Goal: Task Accomplishment & Management: Manage account settings

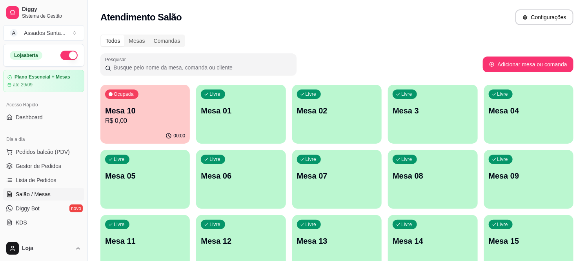
click at [91, 102] on div "Todos Mesas Comandas Pesquisar Adicionar mesa ou comanda Ocupada Mesa 10 R$ 0,0…" at bounding box center [337, 189] width 498 height 318
click at [139, 106] on p "Mesa 10" at bounding box center [145, 110] width 80 height 11
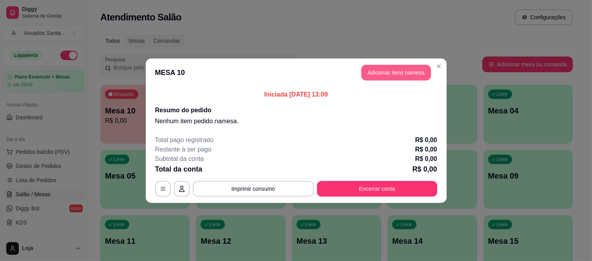
click at [418, 71] on button "Adicionar itens na mesa" at bounding box center [397, 73] width 70 height 16
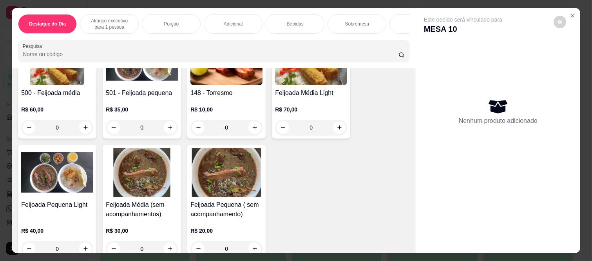
scroll to position [87, 0]
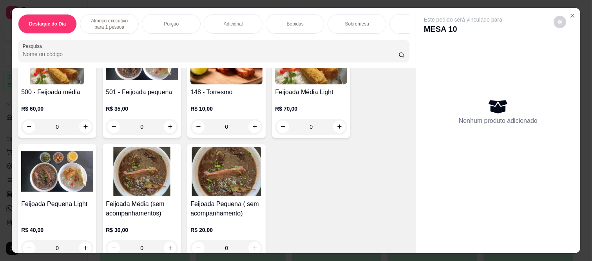
click at [78, 125] on div "0" at bounding box center [57, 127] width 72 height 16
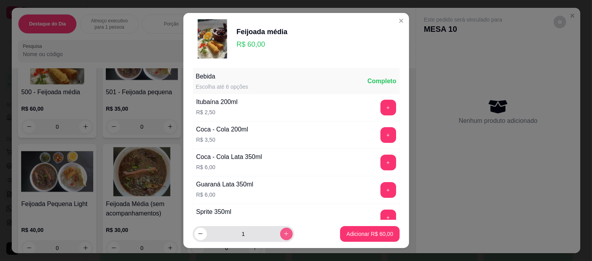
click at [283, 233] on icon "increase-product-quantity" at bounding box center [286, 234] width 6 height 6
type input "2"
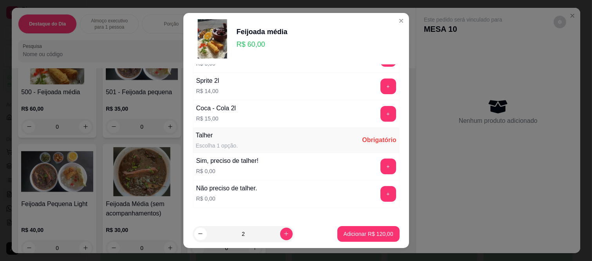
scroll to position [398, 0]
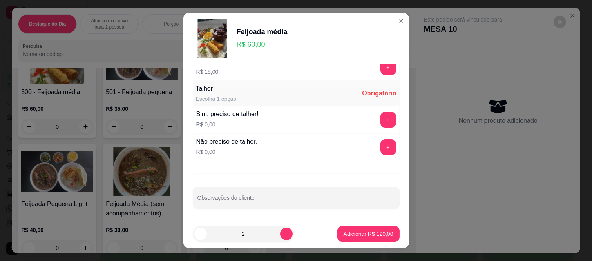
click at [378, 140] on div "+" at bounding box center [389, 147] width 22 height 16
click at [381, 148] on button "+" at bounding box center [388, 147] width 15 height 15
click at [359, 234] on p "Adicionar R$ 120,00" at bounding box center [369, 234] width 50 height 8
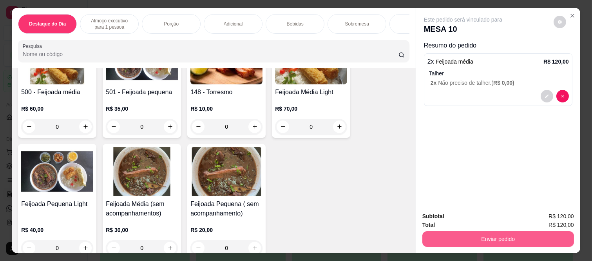
click at [476, 236] on button "Enviar pedido" at bounding box center [499, 239] width 152 height 16
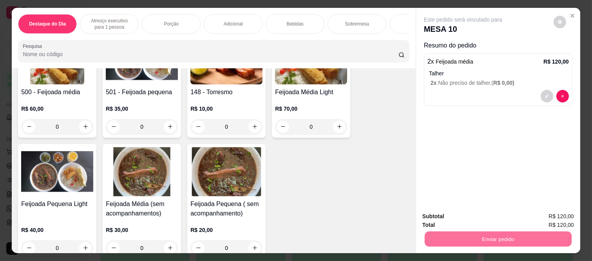
click at [455, 218] on button "Não registrar e enviar pedido" at bounding box center [472, 216] width 82 height 15
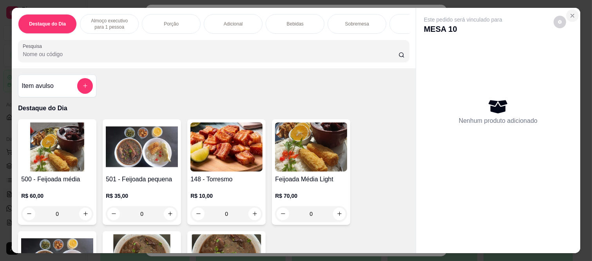
click at [571, 14] on icon "Close" at bounding box center [572, 15] width 3 height 3
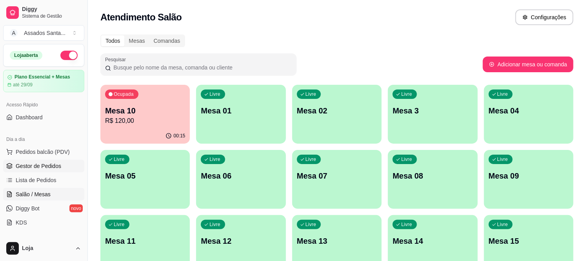
click at [27, 167] on span "Gestor de Pedidos" at bounding box center [38, 166] width 45 height 8
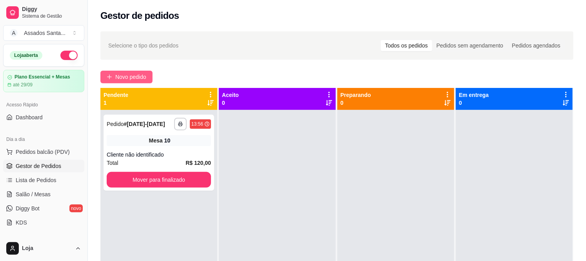
click at [132, 80] on span "Novo pedido" at bounding box center [130, 77] width 31 height 9
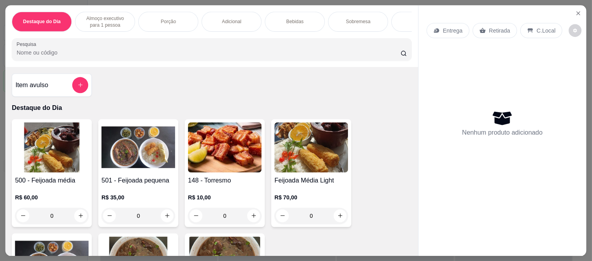
click at [134, 80] on div "Item avulso Destaque do Dia 500 - Feijoada média R$ 60,00 0 501 - Feijoada pequ…" at bounding box center [211, 161] width 413 height 189
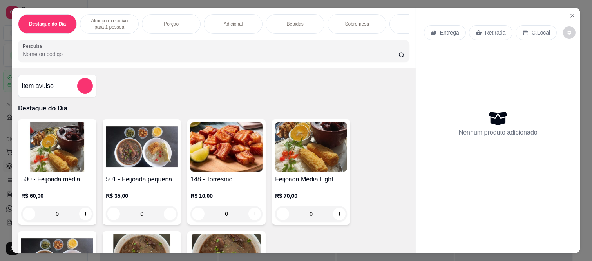
click at [449, 46] on div "Nenhum produto adicionado" at bounding box center [498, 123] width 149 height 154
click at [448, 34] on div "Entrega" at bounding box center [445, 32] width 42 height 15
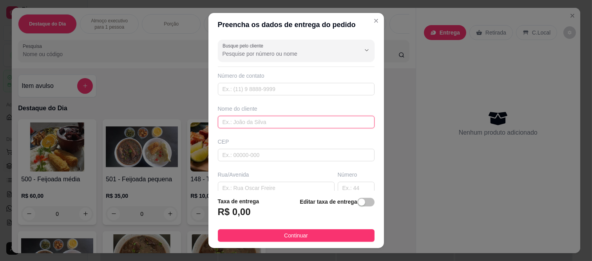
click at [248, 117] on input "text" at bounding box center [296, 122] width 157 height 13
paste input "[PERSON_NAME]"
type input "[PERSON_NAME]"
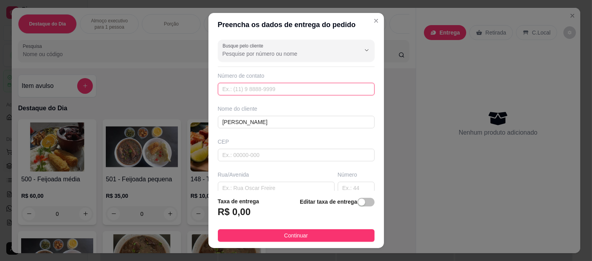
click at [234, 92] on input "text" at bounding box center [296, 89] width 157 height 13
paste input "[PHONE_NUMBER]"
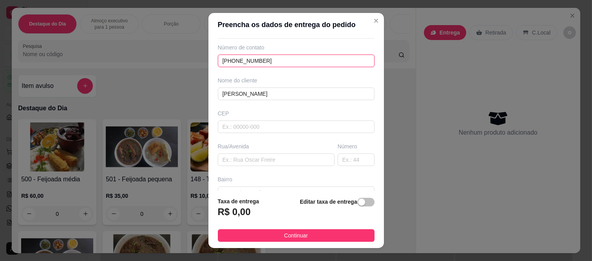
scroll to position [44, 0]
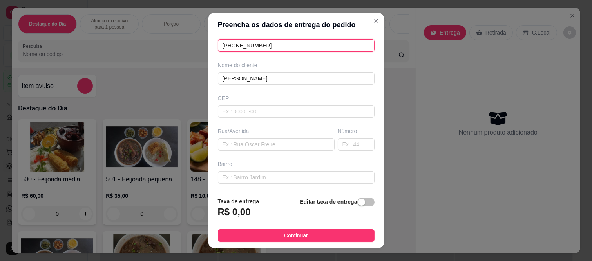
type input "[PHONE_NUMBER]"
click at [238, 111] on input "text" at bounding box center [296, 111] width 157 height 13
type input "08260140"
type input "Rua [PERSON_NAME]"
type input "[GEOGRAPHIC_DATA] ([GEOGRAPHIC_DATA])"
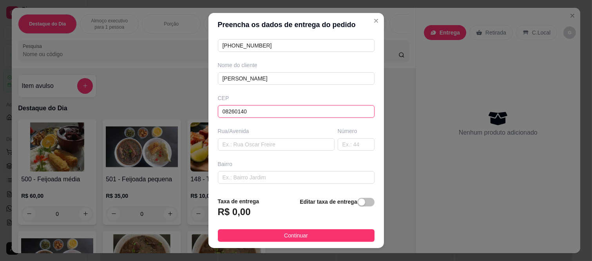
type input "[GEOGRAPHIC_DATA]"
type input "08260140"
click at [336, 138] on div "Número" at bounding box center [356, 139] width 40 height 24
click at [338, 144] on input "text" at bounding box center [356, 144] width 37 height 13
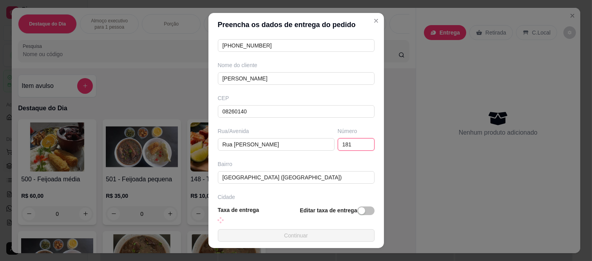
type input "181"
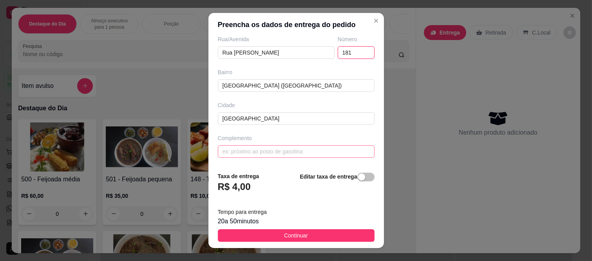
scroll to position [136, 0]
click at [264, 148] on input "text" at bounding box center [296, 151] width 157 height 13
paste input "Bloco A 108"
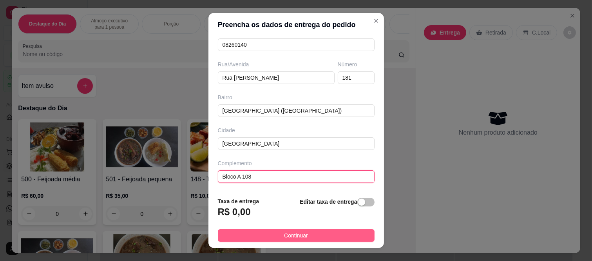
scroll to position [102, 0]
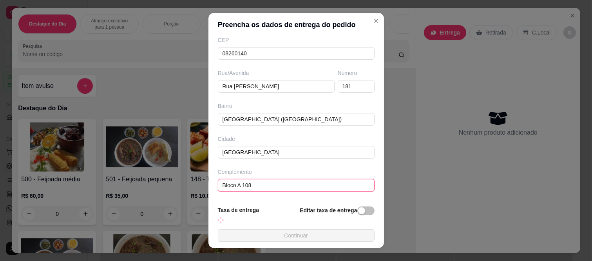
type input "Bloco A 108"
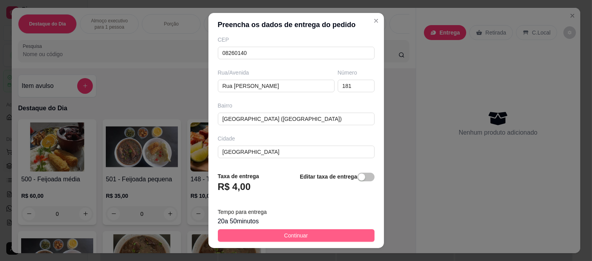
click at [284, 236] on span "Continuar" at bounding box center [296, 235] width 24 height 9
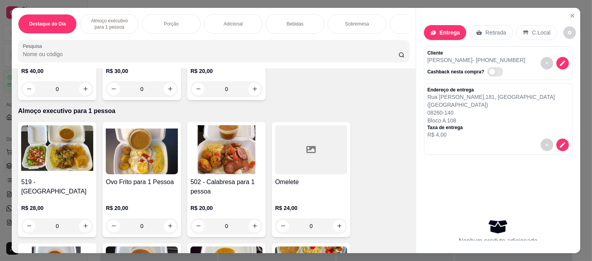
scroll to position [261, 0]
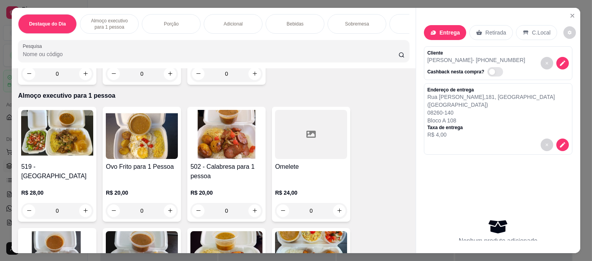
click at [79, 215] on div "0" at bounding box center [57, 211] width 72 height 16
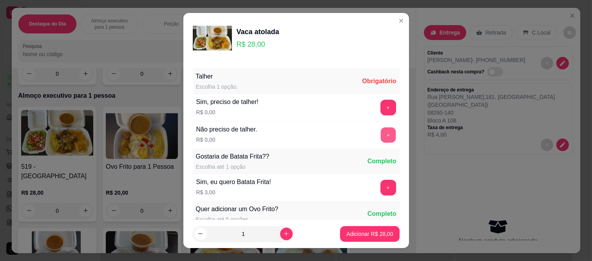
click at [381, 135] on button "+" at bounding box center [388, 134] width 15 height 15
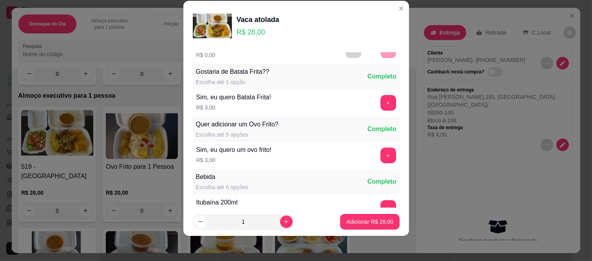
scroll to position [84, 0]
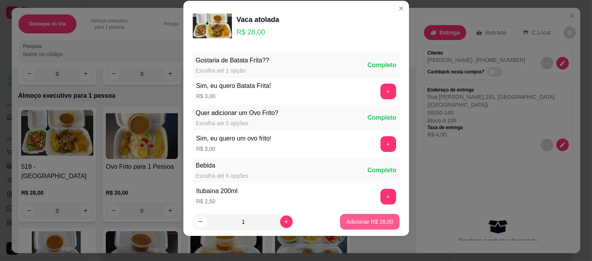
click at [366, 221] on p "Adicionar R$ 28,00" at bounding box center [370, 222] width 47 height 8
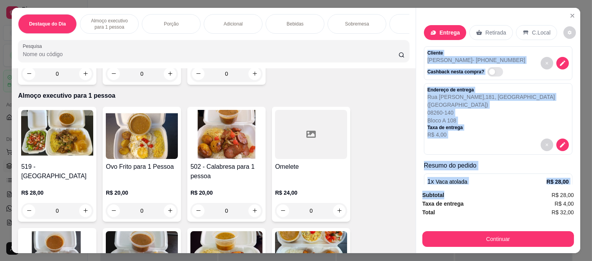
scroll to position [44, 0]
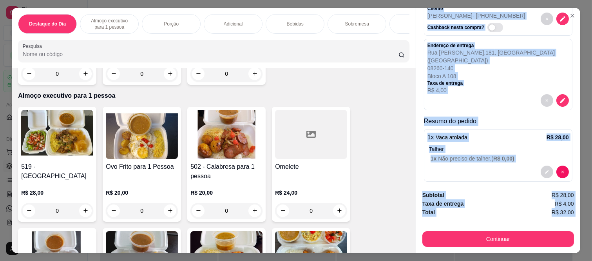
drag, startPoint x: 422, startPoint y: 46, endPoint x: 461, endPoint y: 218, distance: 176.5
click at [461, 218] on div "Entrega Retirada C.Local Cliente [PERSON_NAME] - [PHONE_NUMBER] Cashback nesta …" at bounding box center [498, 130] width 165 height 245
copy div "Cliente [PERSON_NAME] - [PHONE_NUMBER] Cashback nesta compra? Endereço de entre…"
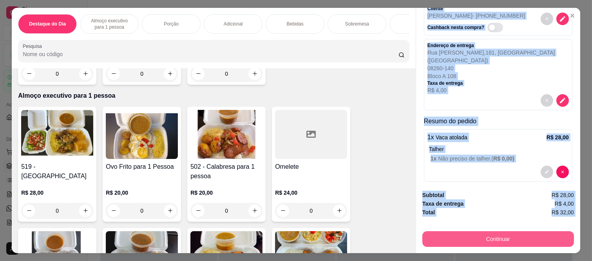
click at [445, 238] on button "Continuar" at bounding box center [499, 239] width 152 height 16
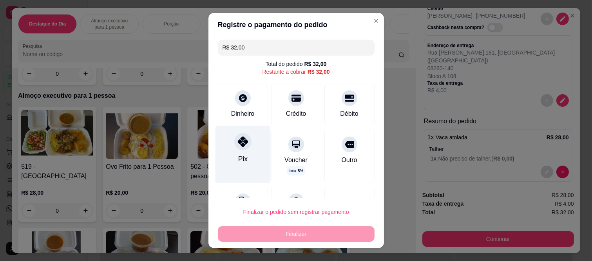
click at [253, 144] on div "Pix" at bounding box center [242, 154] width 55 height 57
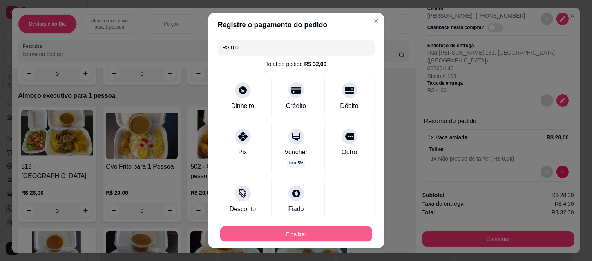
click at [284, 237] on button "Finalizar" at bounding box center [296, 233] width 152 height 15
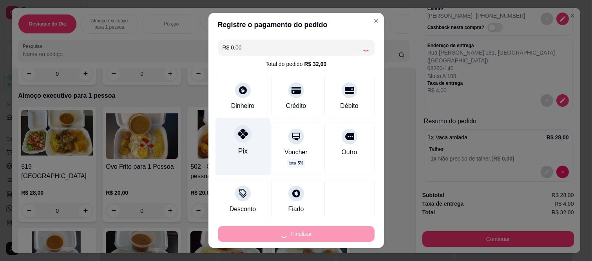
type input "-R$ 32,00"
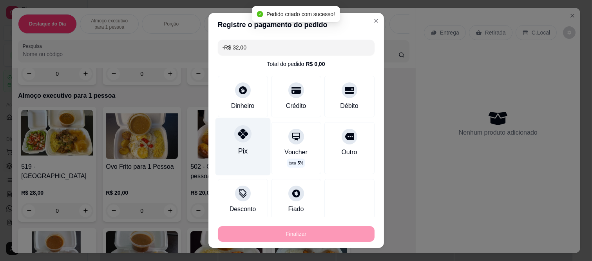
scroll to position [0, 0]
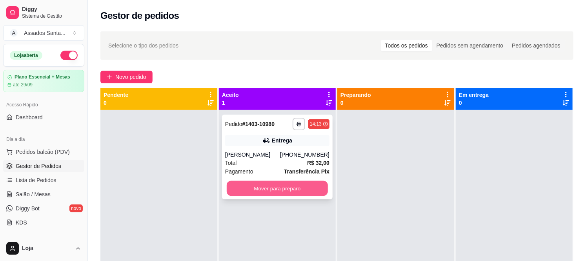
click at [279, 195] on button "Mover para preparo" at bounding box center [277, 188] width 101 height 15
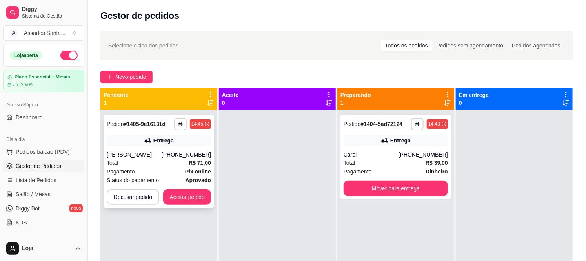
click at [154, 165] on div "Total R$ 71,00" at bounding box center [159, 162] width 104 height 9
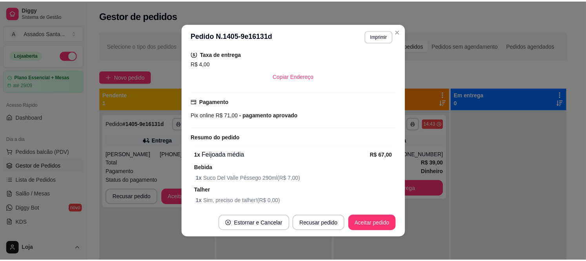
scroll to position [235, 0]
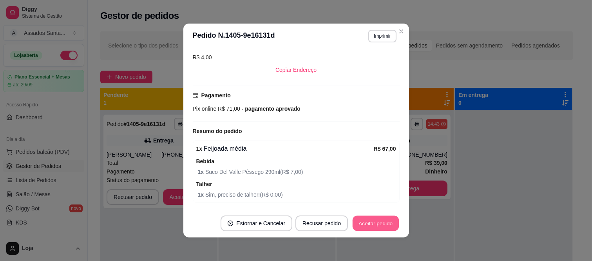
click at [371, 228] on button "Aceitar pedido" at bounding box center [376, 223] width 46 height 15
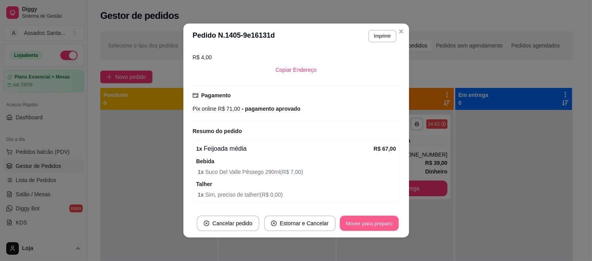
click at [376, 224] on button "Mover para preparo" at bounding box center [369, 223] width 59 height 15
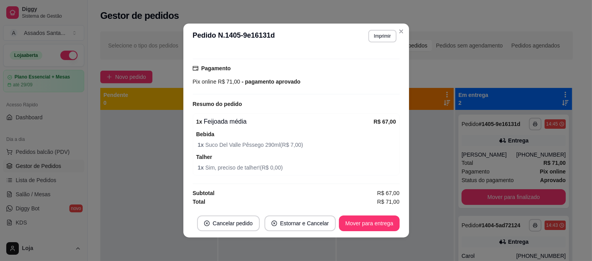
scroll to position [0, 0]
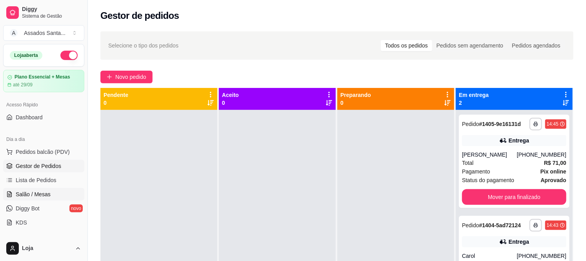
click at [37, 194] on span "Salão / Mesas" at bounding box center [33, 194] width 35 height 8
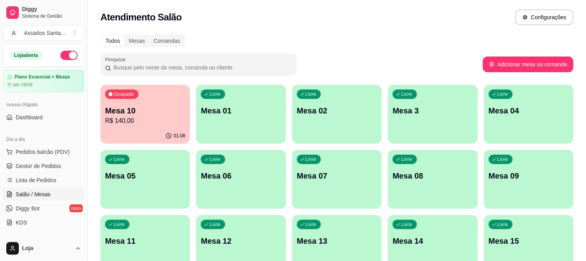
click at [152, 112] on p "Mesa 10" at bounding box center [145, 110] width 80 height 11
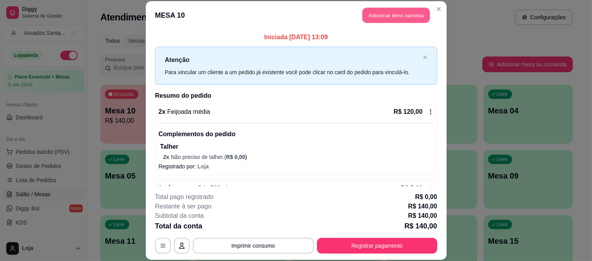
click at [379, 17] on button "Adicionar itens na mesa" at bounding box center [396, 15] width 67 height 15
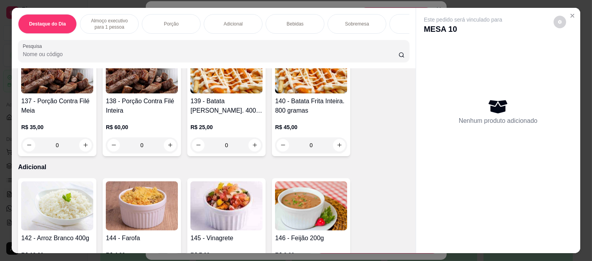
scroll to position [828, 0]
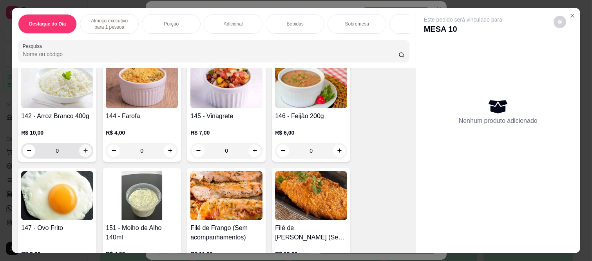
click at [83, 153] on icon "increase-product-quantity" at bounding box center [86, 150] width 6 height 6
type input "1"
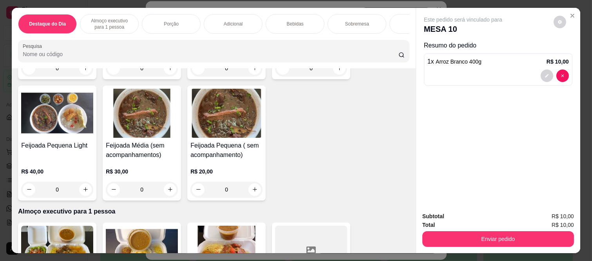
scroll to position [0, 0]
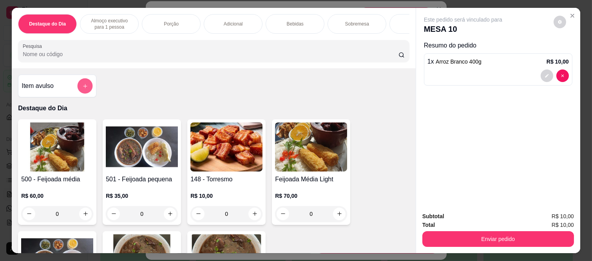
click at [85, 85] on button "add-separate-item" at bounding box center [85, 85] width 15 height 15
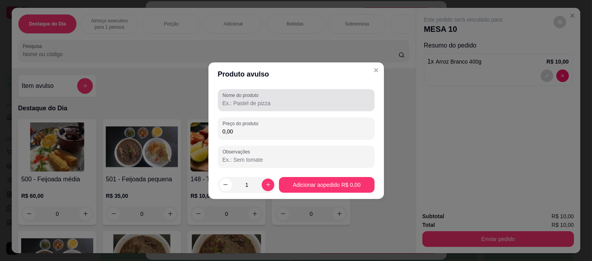
click at [242, 107] on div at bounding box center [296, 100] width 147 height 16
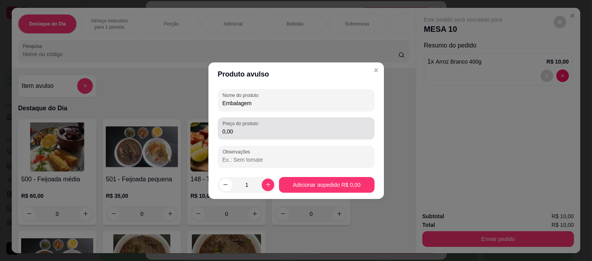
type input "Embalagem"
click at [245, 132] on input "0,00" at bounding box center [296, 131] width 147 height 8
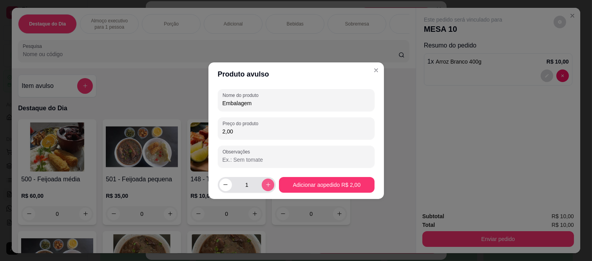
type input "2,00"
click at [265, 182] on icon "increase-product-quantity" at bounding box center [268, 185] width 6 height 6
type input "2"
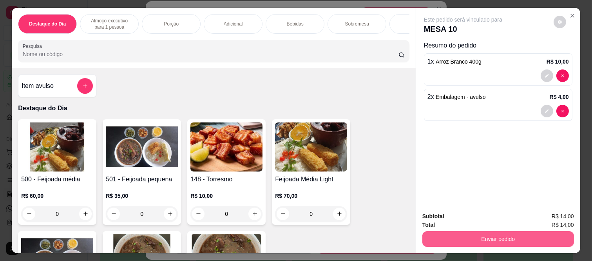
click at [485, 236] on button "Enviar pedido" at bounding box center [499, 239] width 152 height 16
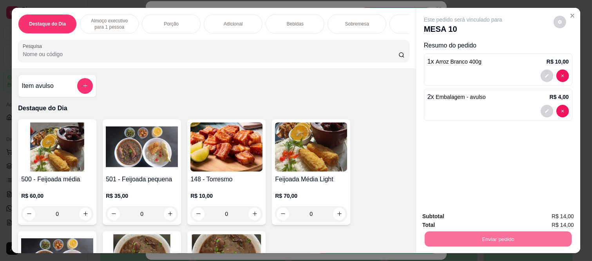
click at [471, 220] on button "Não registrar e enviar pedido" at bounding box center [472, 216] width 79 height 15
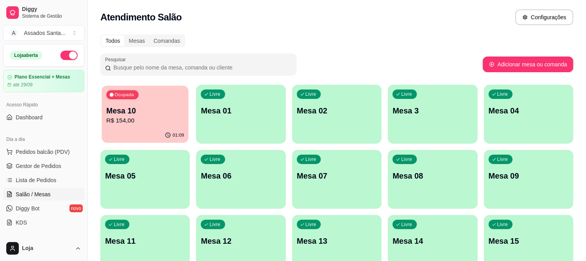
click at [102, 111] on div "Ocupada Mesa 10 R$ 154,00" at bounding box center [145, 106] width 87 height 42
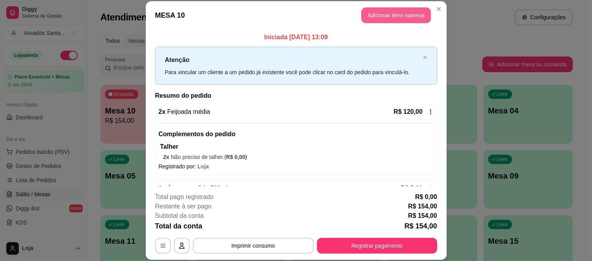
click at [378, 18] on button "Adicionar itens na mesa" at bounding box center [397, 15] width 70 height 16
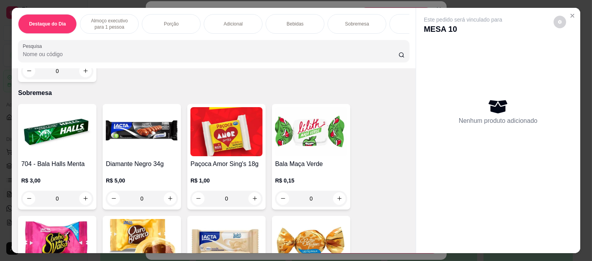
scroll to position [2048, 0]
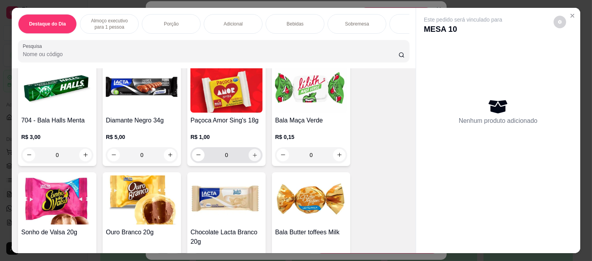
click at [253, 156] on icon "increase-product-quantity" at bounding box center [255, 155] width 6 height 6
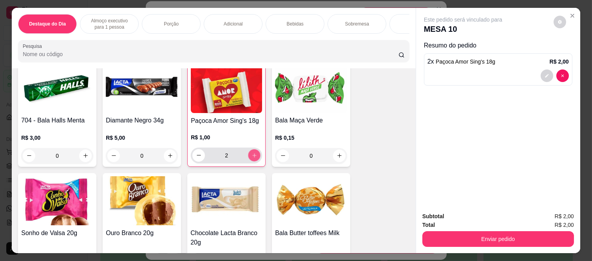
click at [253, 156] on icon "increase-product-quantity" at bounding box center [255, 156] width 6 height 6
click at [253, 156] on icon "increase-product-quantity" at bounding box center [255, 155] width 6 height 6
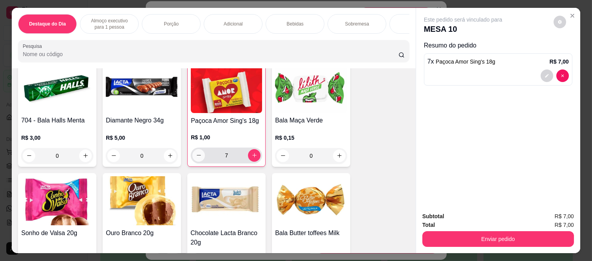
click at [197, 158] on icon "decrease-product-quantity" at bounding box center [199, 155] width 6 height 6
type input "5"
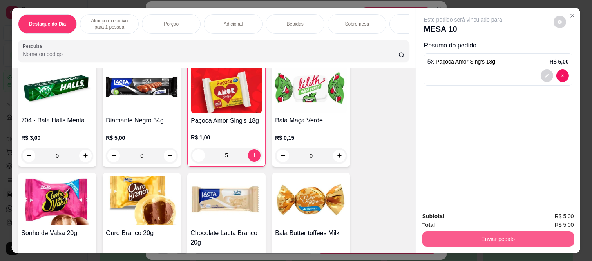
click at [491, 240] on button "Enviar pedido" at bounding box center [499, 239] width 152 height 16
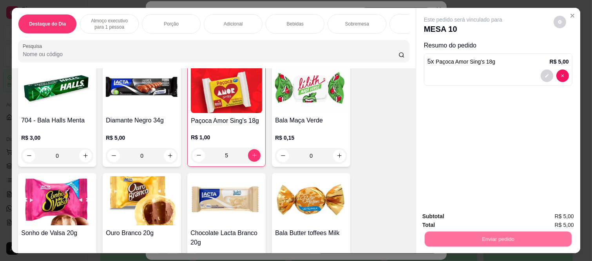
click at [456, 213] on button "Não registrar e enviar pedido" at bounding box center [472, 216] width 79 height 15
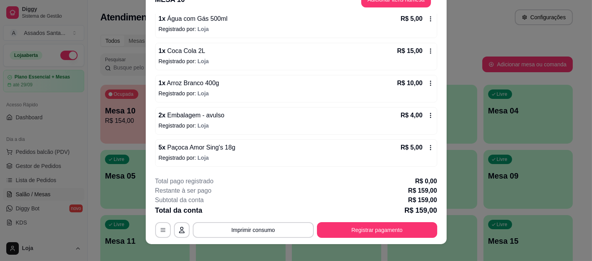
scroll to position [24, 0]
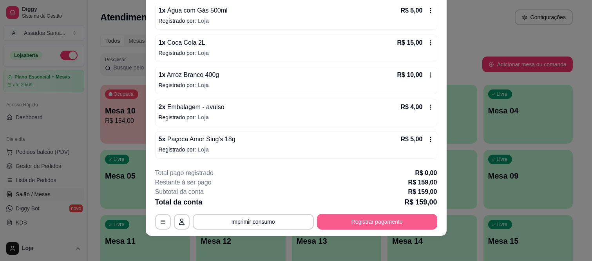
click at [359, 220] on button "Registrar pagamento" at bounding box center [377, 222] width 120 height 16
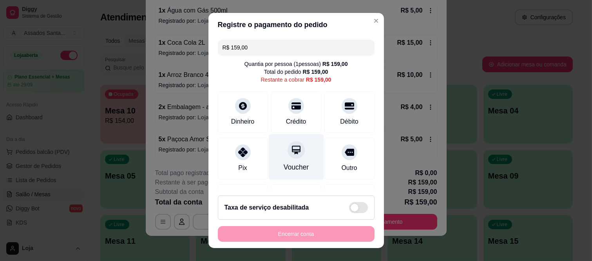
scroll to position [49, 0]
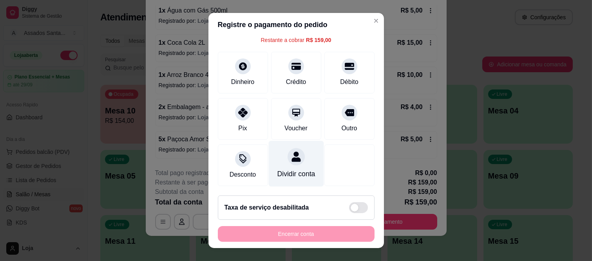
click at [291, 169] on div "Dividir conta" at bounding box center [296, 174] width 38 height 10
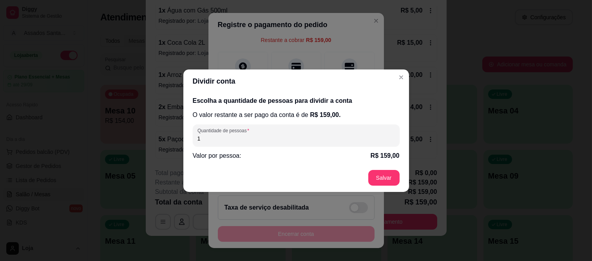
click at [233, 141] on input "1" at bounding box center [297, 138] width 198 height 8
type input "3"
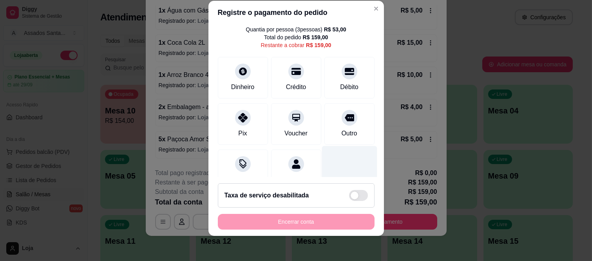
scroll to position [0, 0]
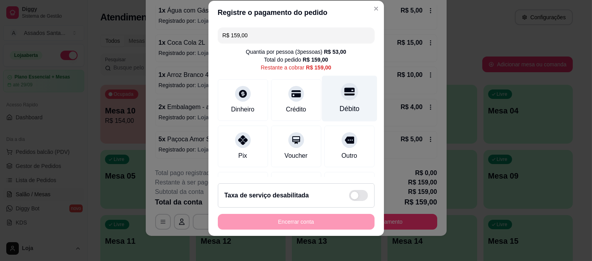
click at [344, 88] on icon at bounding box center [349, 92] width 10 height 8
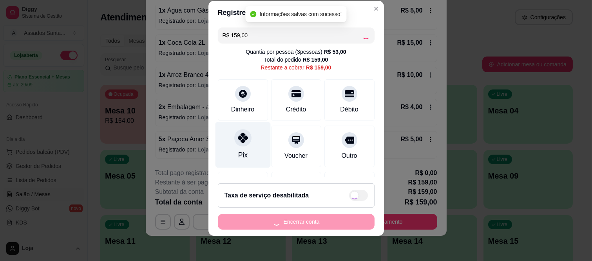
type input "R$ 0,00"
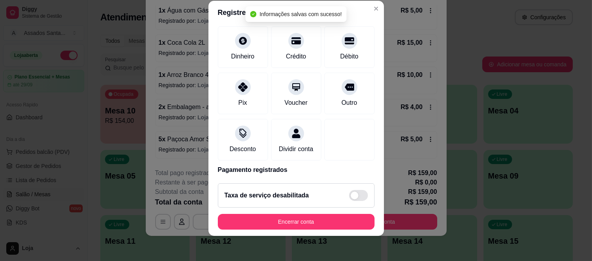
scroll to position [82, 0]
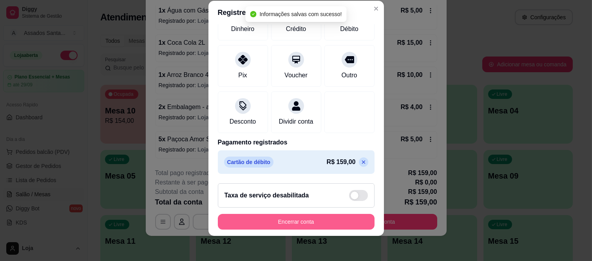
click at [281, 221] on button "Encerrar conta" at bounding box center [296, 222] width 157 height 16
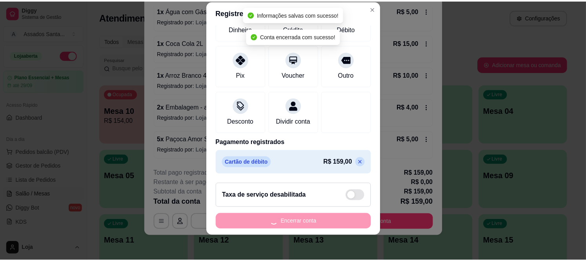
scroll to position [0, 0]
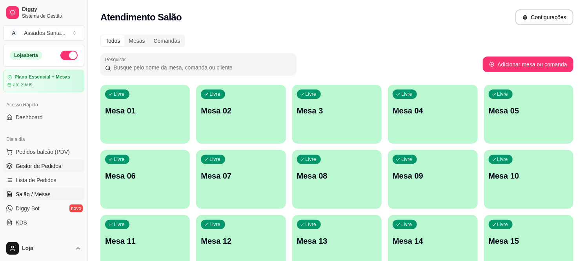
click at [45, 165] on span "Gestor de Pedidos" at bounding box center [38, 166] width 45 height 8
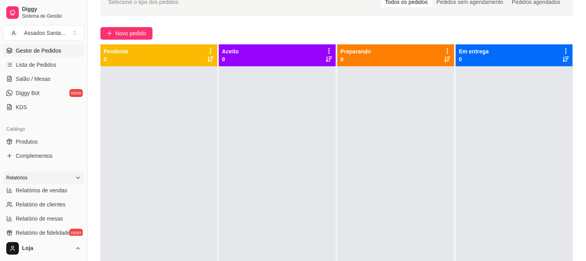
scroll to position [131, 0]
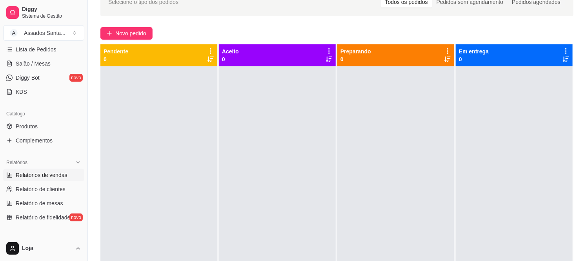
click at [49, 176] on span "Relatórios de vendas" at bounding box center [42, 175] width 52 height 8
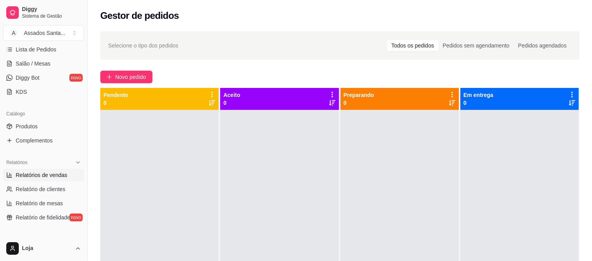
select select "ALL"
select select "0"
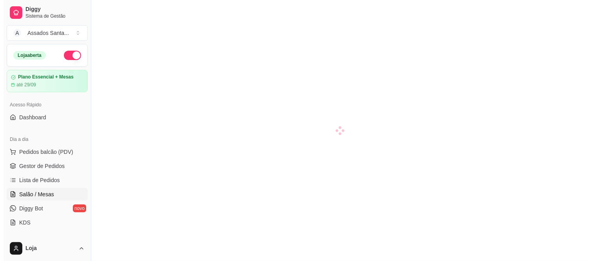
scroll to position [87, 0]
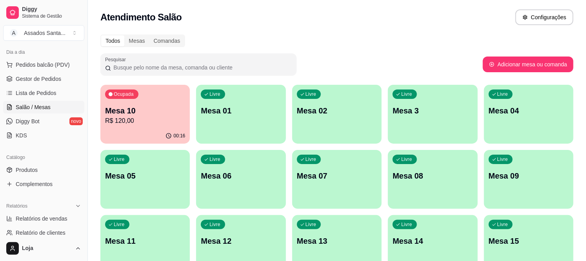
click at [151, 123] on p "R$ 120,00" at bounding box center [145, 120] width 80 height 9
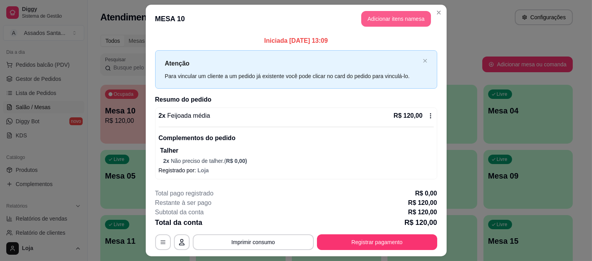
click at [389, 19] on button "Adicionar itens na mesa" at bounding box center [397, 19] width 70 height 16
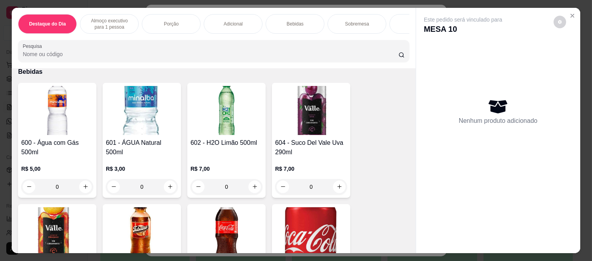
scroll to position [1132, 0]
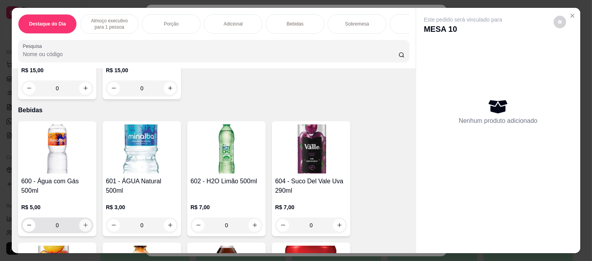
click at [81, 222] on button "increase-product-quantity" at bounding box center [85, 225] width 13 height 13
type input "1"
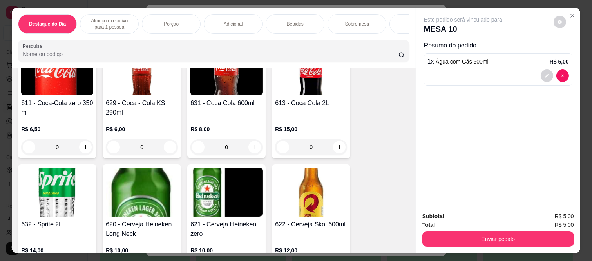
scroll to position [1524, 0]
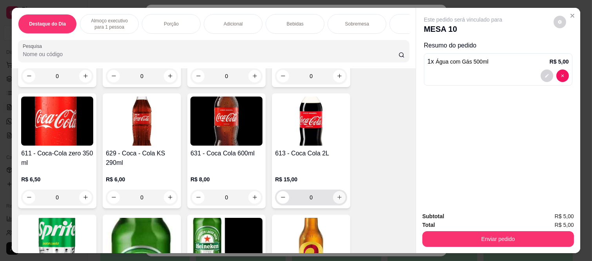
click at [337, 200] on icon "increase-product-quantity" at bounding box center [340, 197] width 6 height 6
type input "1"
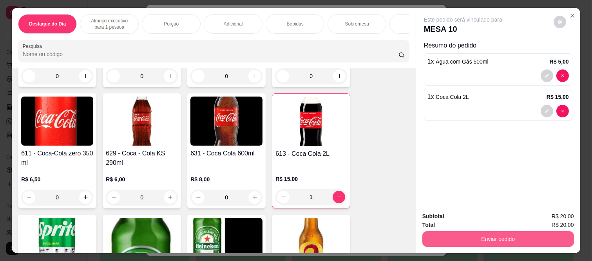
click at [474, 242] on button "Enviar pedido" at bounding box center [499, 239] width 152 height 16
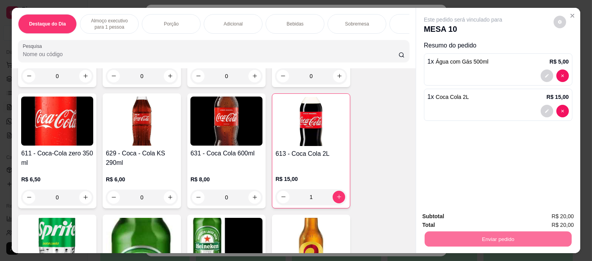
click at [452, 213] on button "Não registrar e enviar pedido" at bounding box center [472, 216] width 79 height 15
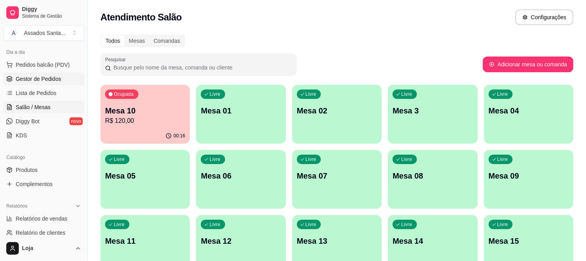
click at [44, 83] on link "Gestor de Pedidos" at bounding box center [43, 79] width 81 height 13
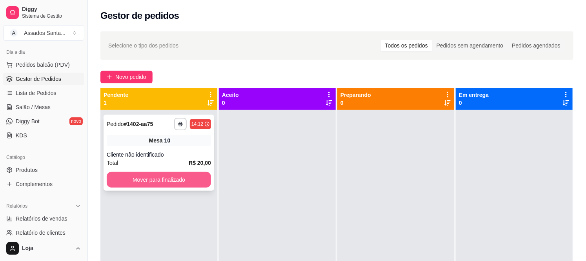
click at [174, 185] on button "Mover para finalizado" at bounding box center [159, 180] width 104 height 16
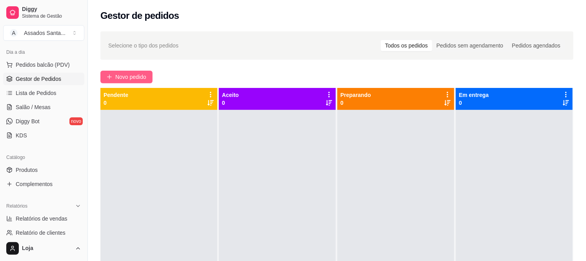
click at [132, 76] on span "Novo pedido" at bounding box center [130, 77] width 31 height 9
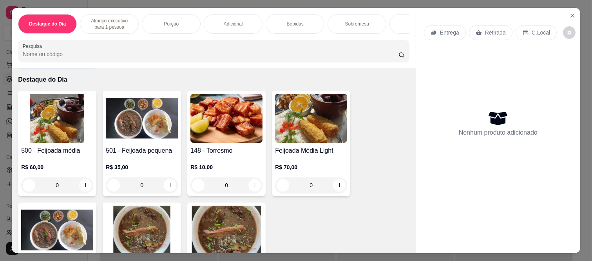
scroll to position [44, 0]
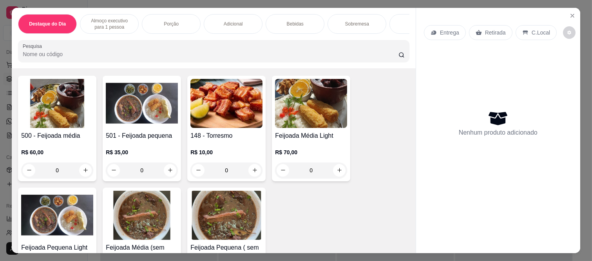
click at [170, 176] on div "0" at bounding box center [142, 170] width 72 height 16
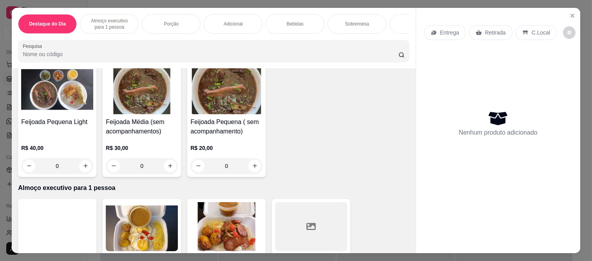
scroll to position [174, 0]
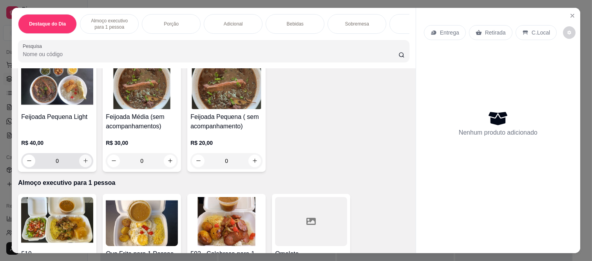
click at [83, 163] on icon "increase-product-quantity" at bounding box center [86, 161] width 6 height 6
type input "1"
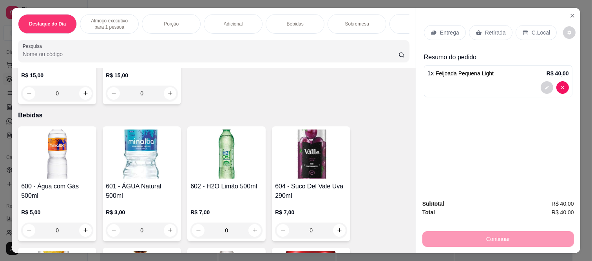
scroll to position [1133, 0]
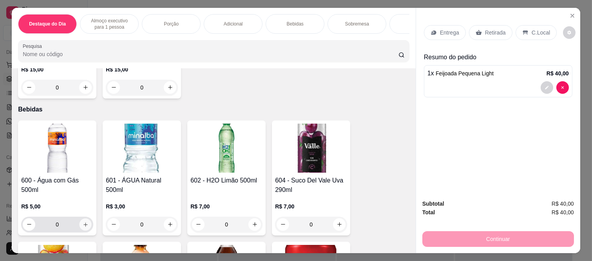
click at [84, 226] on icon "increase-product-quantity" at bounding box center [86, 224] width 4 height 4
type input "1"
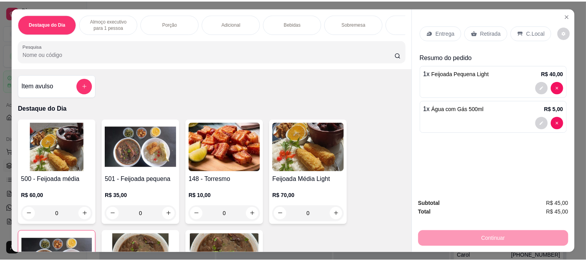
scroll to position [1133, 0]
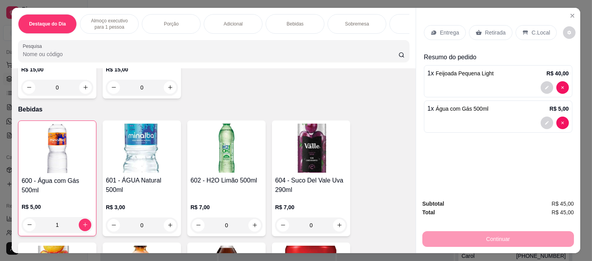
click at [480, 31] on div "Retirada" at bounding box center [491, 32] width 44 height 15
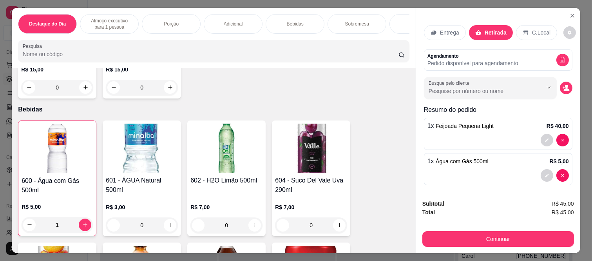
click at [445, 233] on button "Continuar" at bounding box center [499, 239] width 152 height 16
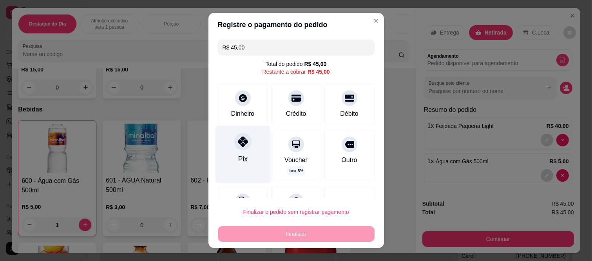
click at [238, 151] on div "Pix" at bounding box center [242, 154] width 55 height 57
type input "R$ 0,00"
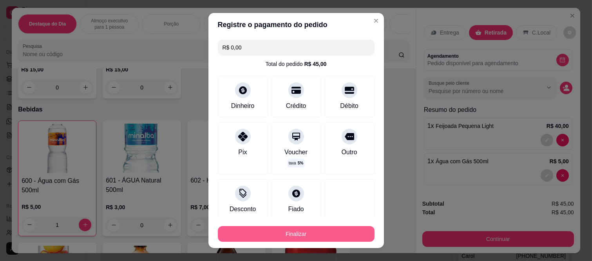
click at [272, 226] on button "Finalizar" at bounding box center [296, 234] width 157 height 16
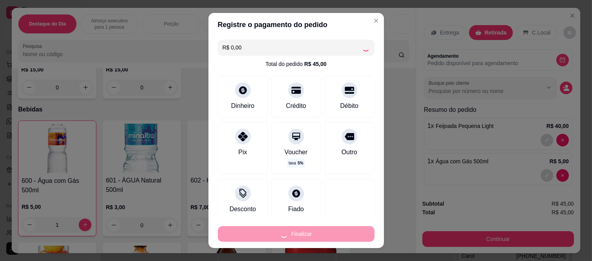
type input "0"
type input "-R$ 45,00"
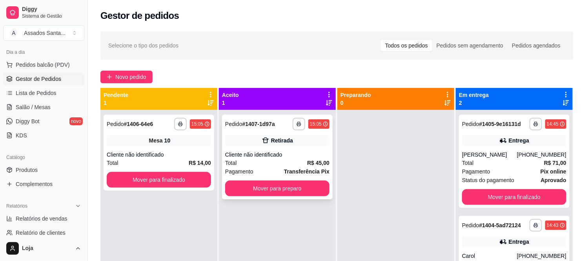
click at [280, 148] on div "**********" at bounding box center [277, 156] width 111 height 85
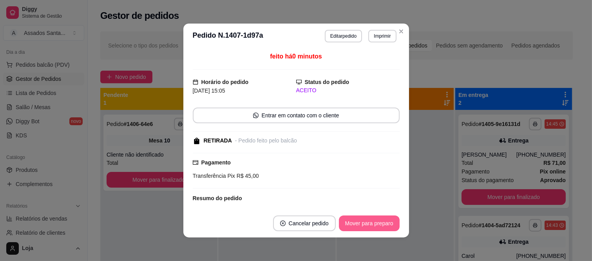
click at [356, 225] on button "Mover para preparo" at bounding box center [369, 223] width 61 height 16
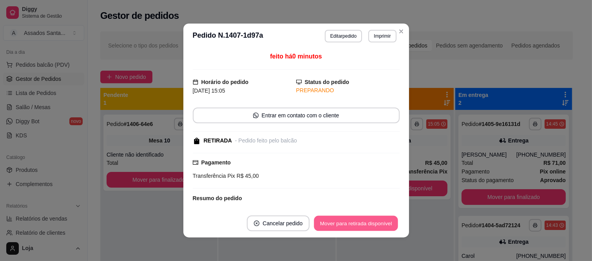
click at [356, 225] on button "Mover para retirada disponível" at bounding box center [356, 223] width 84 height 15
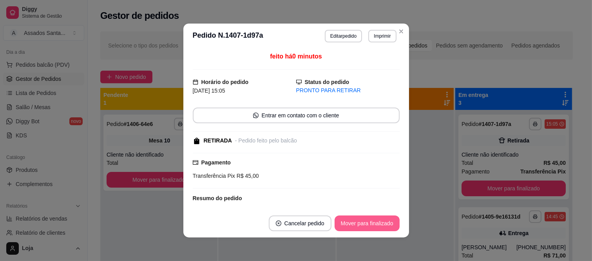
click at [367, 223] on button "Mover para finalizado" at bounding box center [367, 223] width 65 height 16
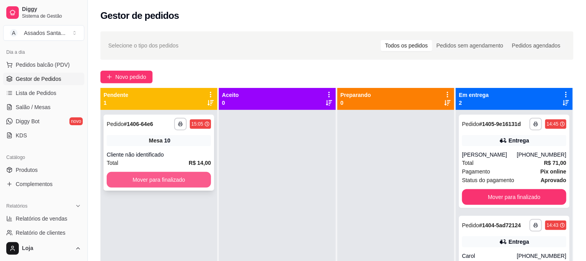
click at [157, 181] on button "Mover para finalizado" at bounding box center [159, 180] width 104 height 16
